Goal: Information Seeking & Learning: Find specific fact

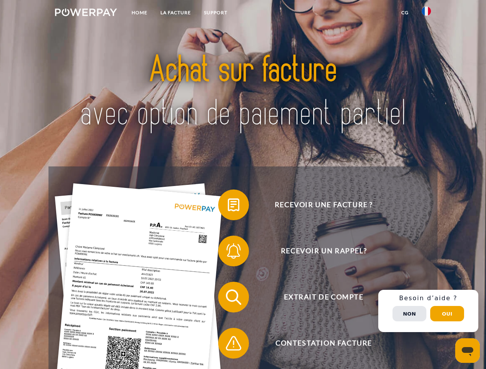
click at [86, 13] on img at bounding box center [86, 12] width 62 height 8
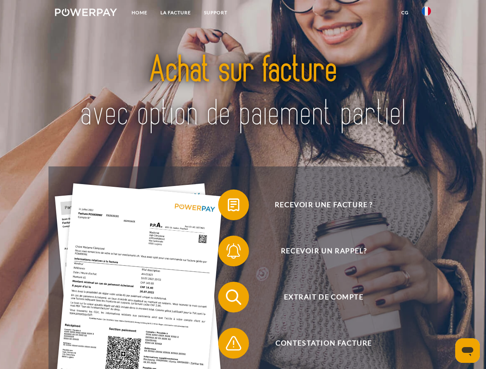
click at [426, 13] on img at bounding box center [425, 11] width 9 height 9
click at [405, 13] on link "CG" at bounding box center [405, 13] width 20 height 14
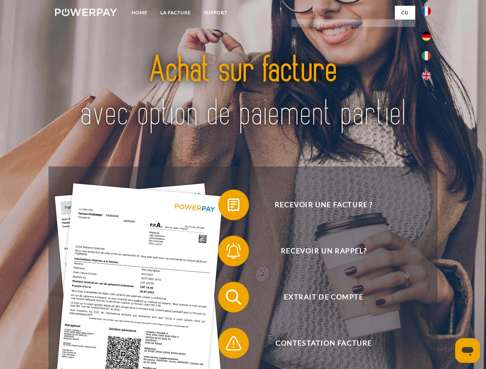
click at [228, 207] on span at bounding box center [222, 205] width 38 height 38
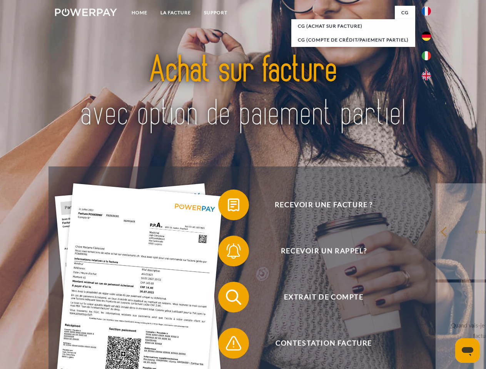
click at [228, 253] on span at bounding box center [222, 251] width 38 height 38
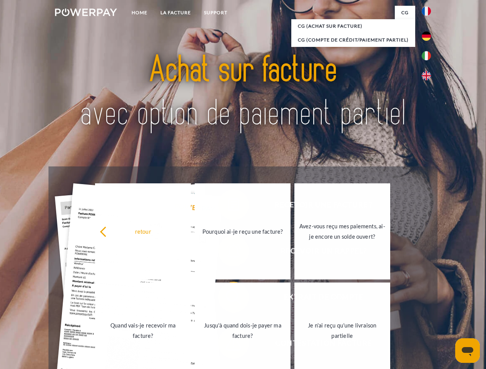
click at [228, 299] on link "Jusqu'à quand dois-je payer ma facture?" at bounding box center [243, 331] width 96 height 96
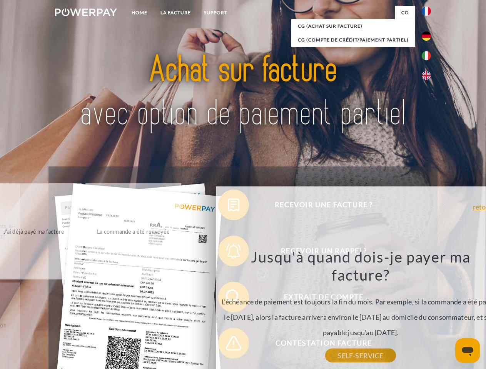
click at [228, 345] on div "Jusqu'à quand dois-je payer ma facture? L'échéance de paiement est toujours la …" at bounding box center [360, 302] width 281 height 108
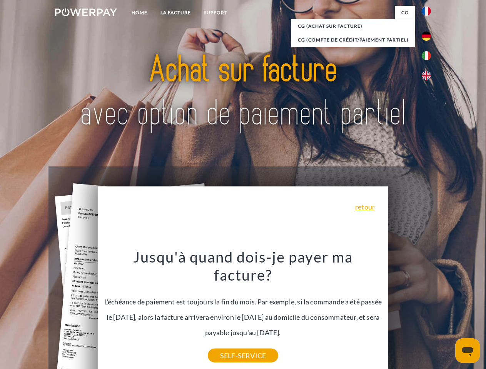
click at [428, 311] on div "Recevoir une facture ? Recevoir un rappel? Extrait de compte retour" at bounding box center [242, 321] width 388 height 308
click at [409, 313] on span "Extrait de compte" at bounding box center [323, 297] width 188 height 31
click at [447, 314] on header "Home LA FACTURE Support" at bounding box center [243, 265] width 486 height 531
